Goal: Task Accomplishment & Management: Use online tool/utility

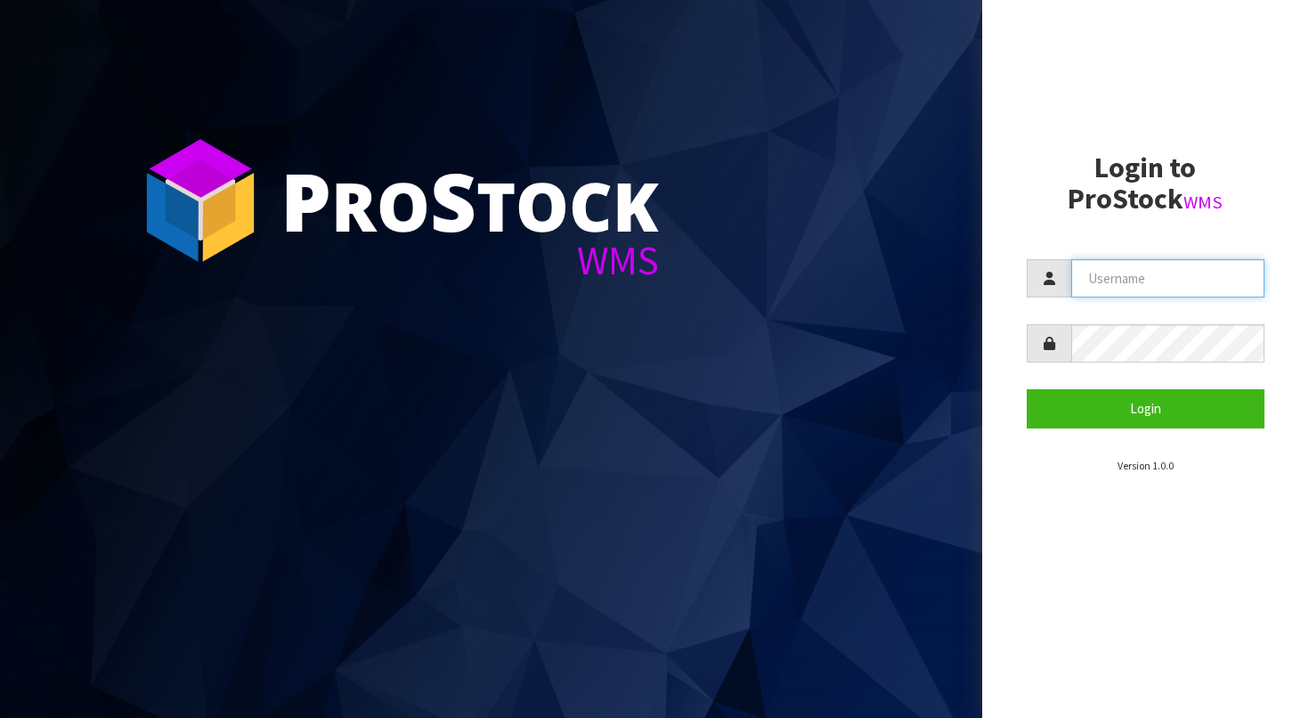
type input "BABW"
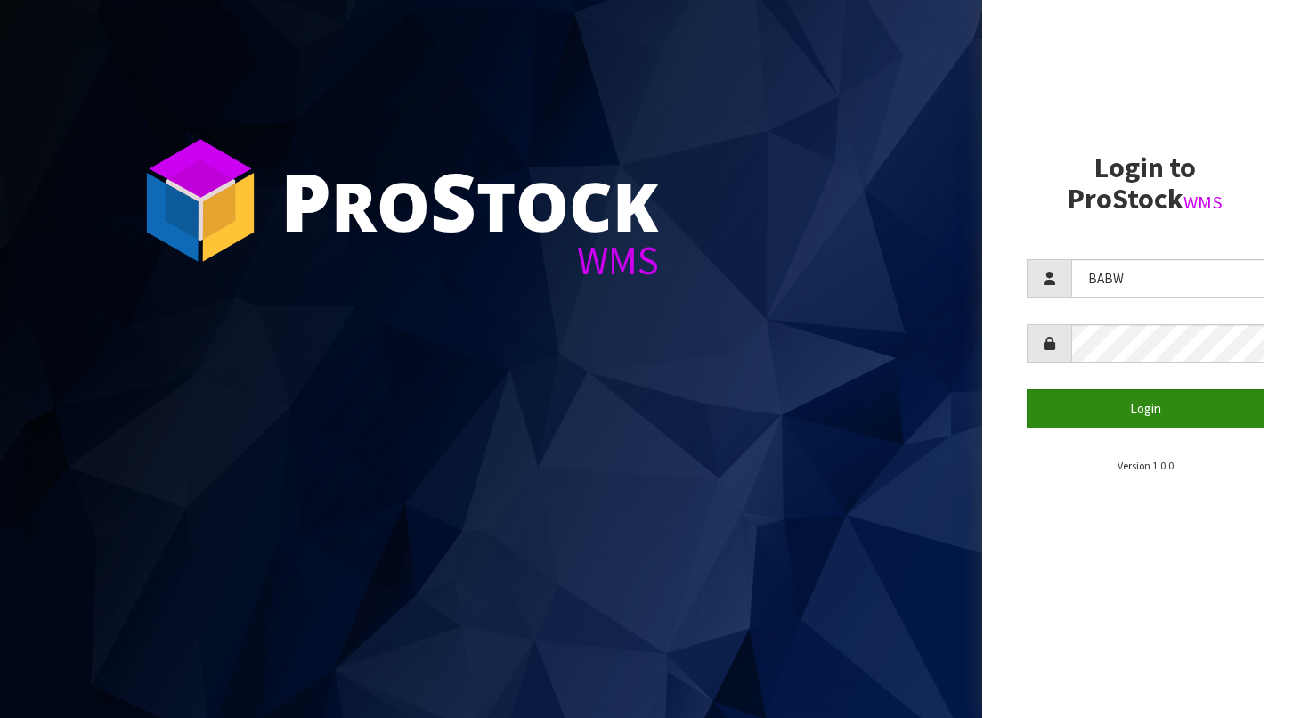
click at [1156, 402] on button "Login" at bounding box center [1146, 408] width 239 height 38
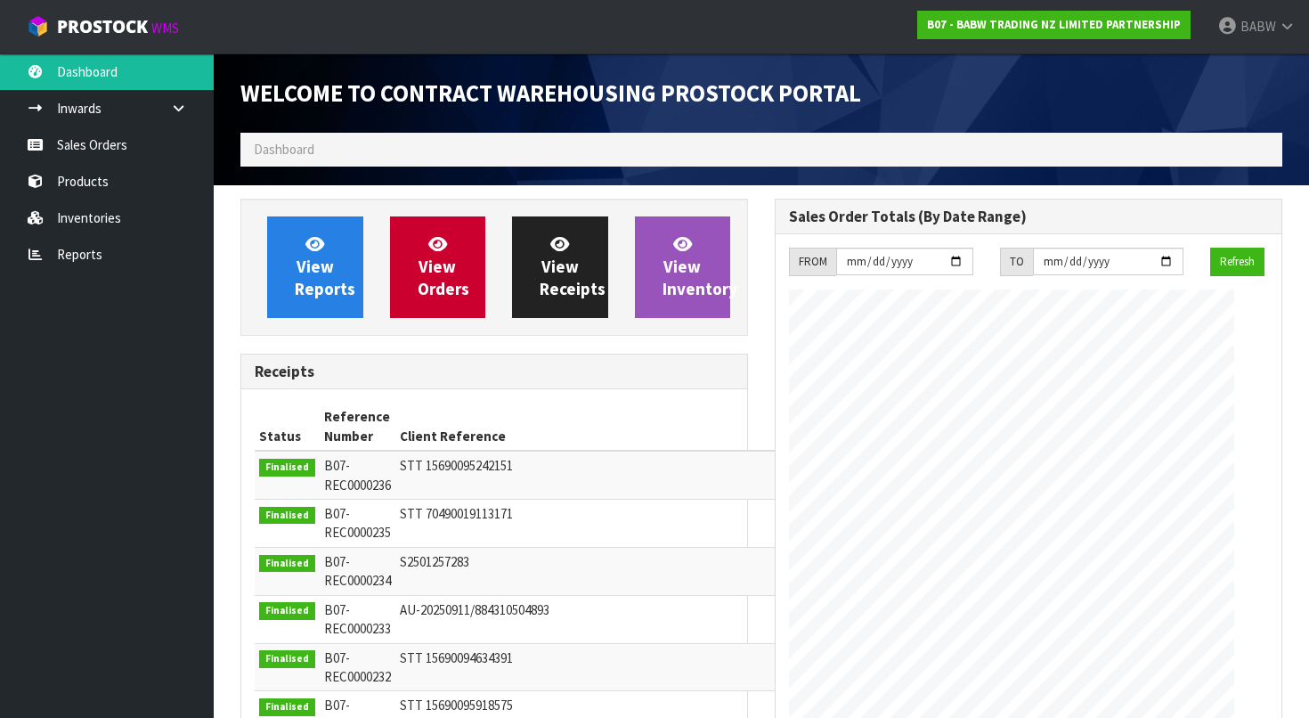
scroll to position [983, 534]
click at [112, 260] on link "Reports" at bounding box center [107, 254] width 214 height 37
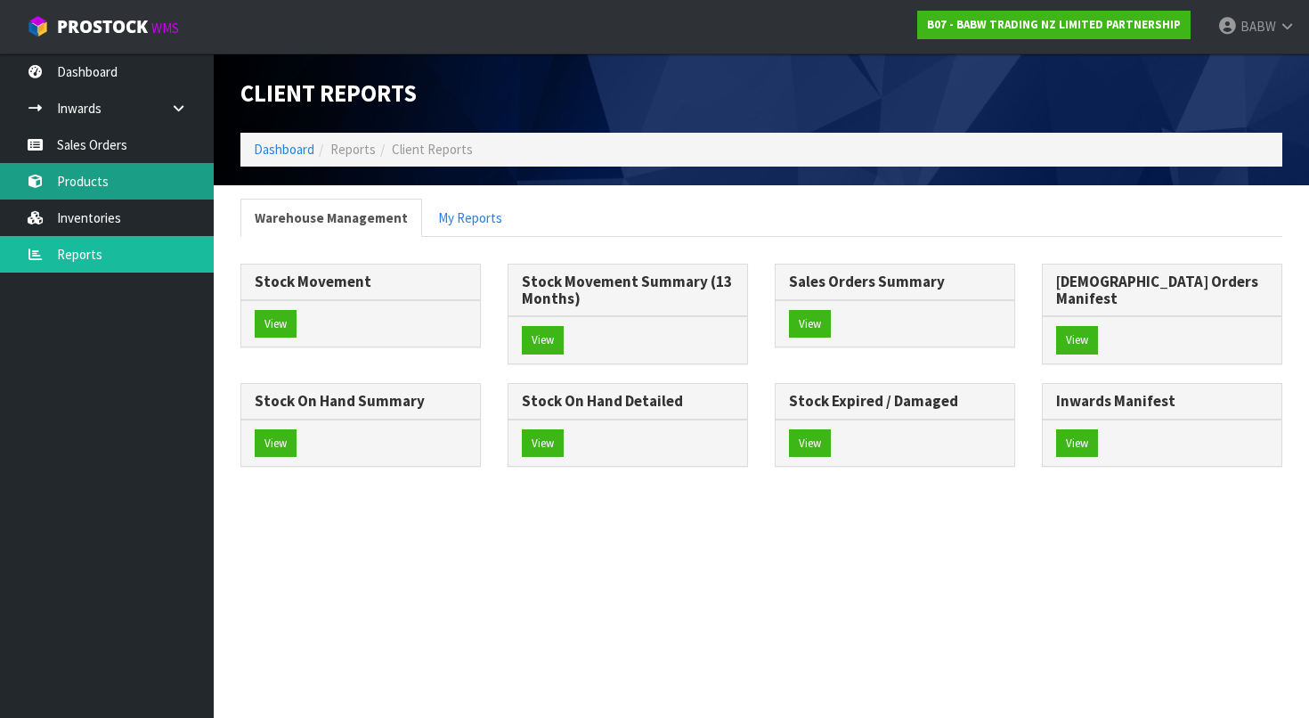
click at [143, 169] on link "Products" at bounding box center [107, 181] width 214 height 37
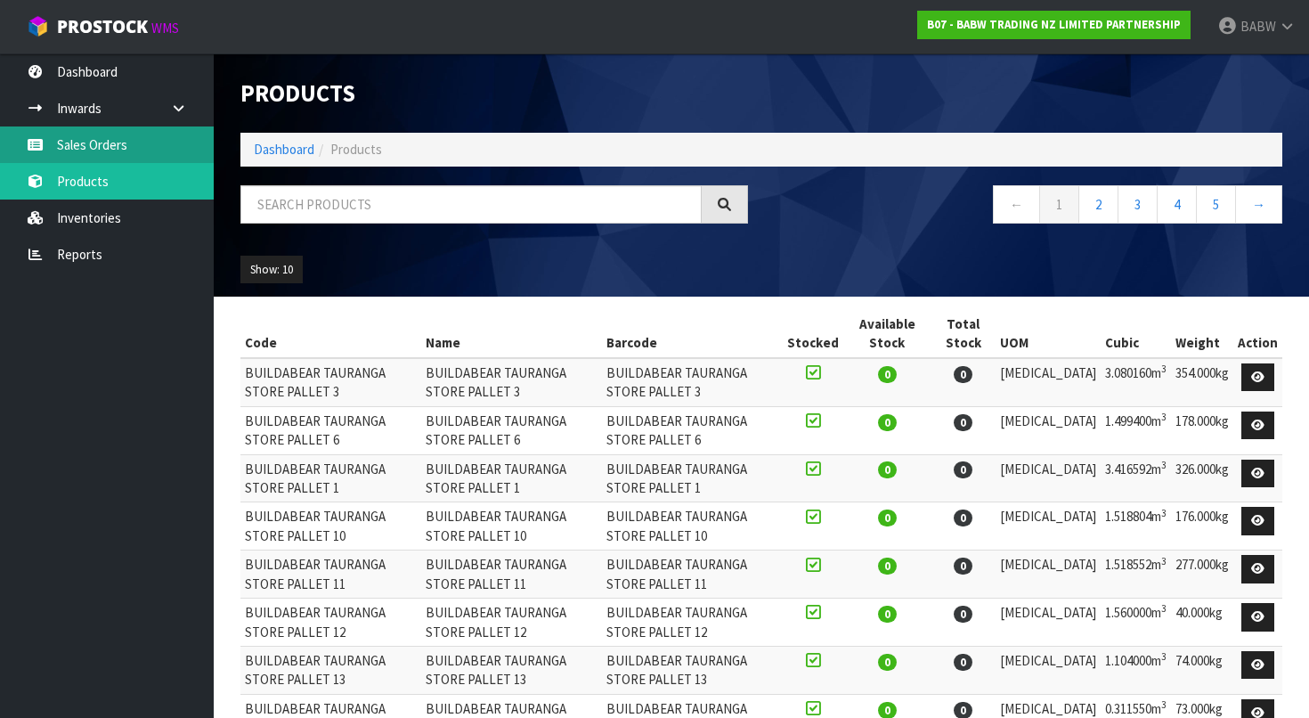
click at [174, 147] on link "Sales Orders" at bounding box center [107, 144] width 214 height 37
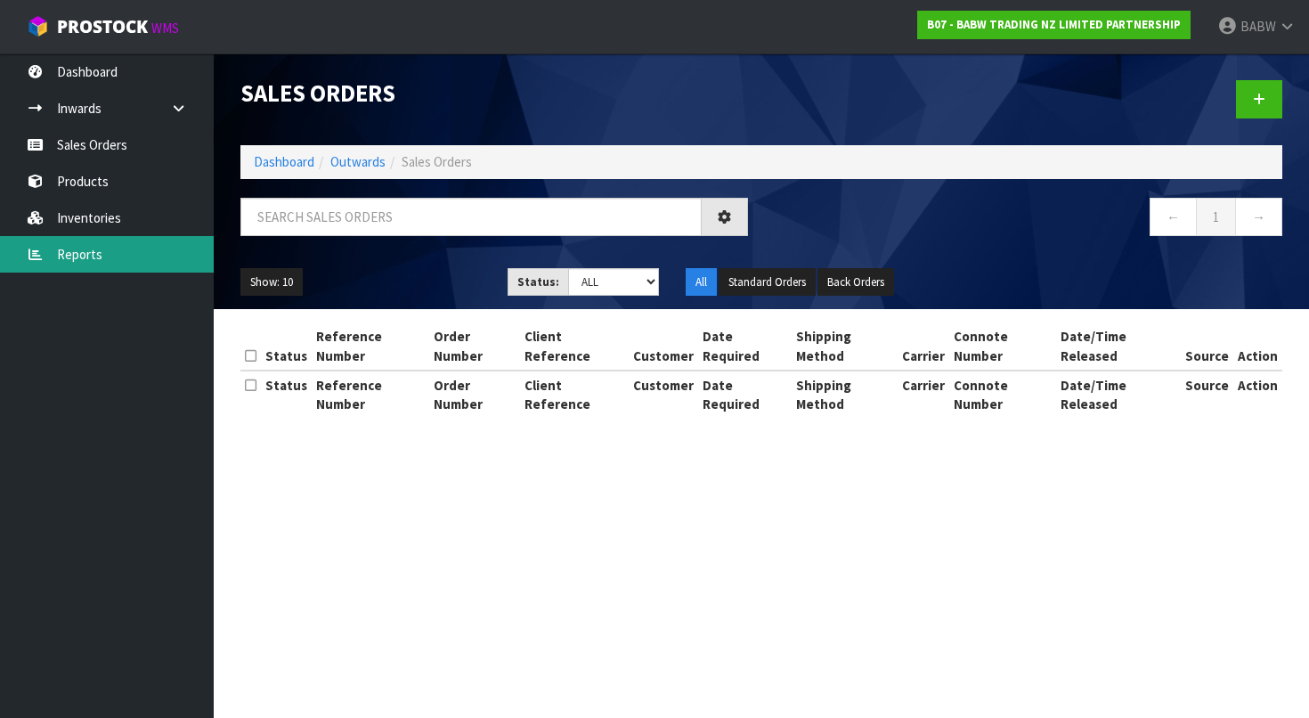
click at [135, 238] on link "Reports" at bounding box center [107, 254] width 214 height 37
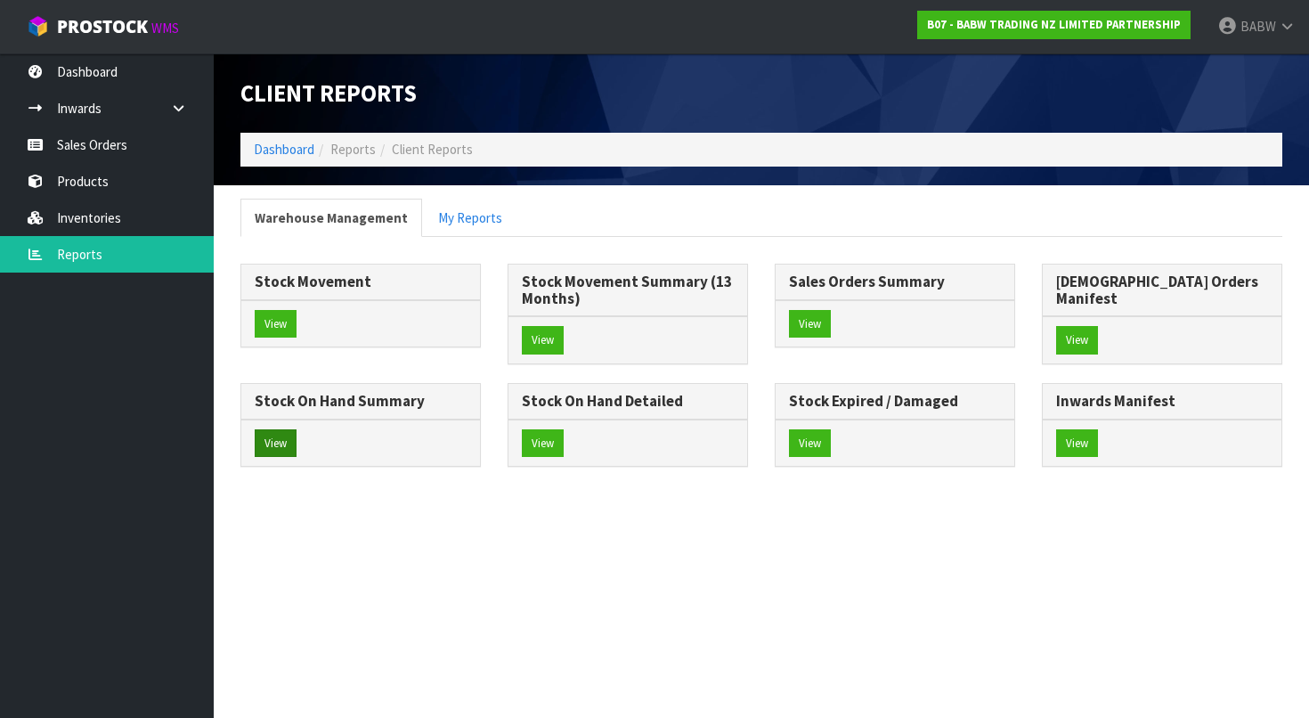
click at [297, 429] on button "View" at bounding box center [276, 443] width 42 height 29
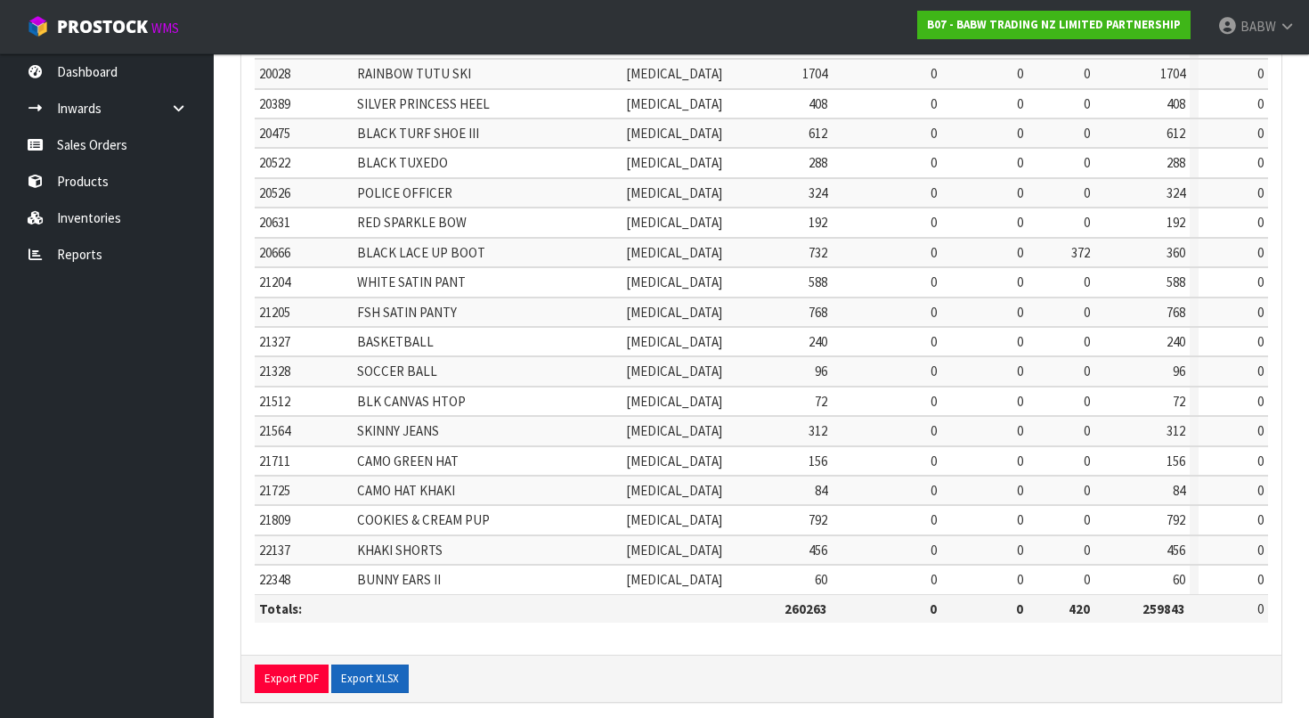
scroll to position [525, 0]
click at [373, 673] on button "Export XLSX" at bounding box center [370, 679] width 78 height 29
click at [869, 566] on td "0" at bounding box center [887, 580] width 110 height 29
